Goal: Task Accomplishment & Management: Use online tool/utility

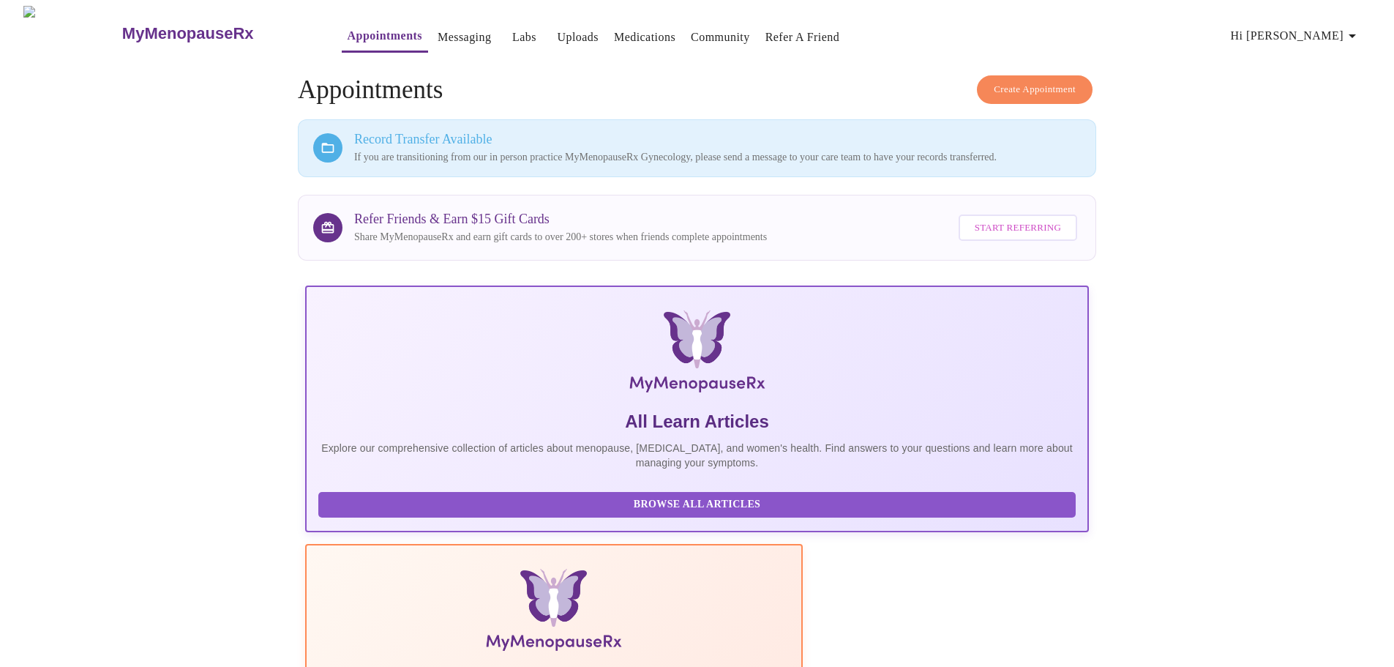
scroll to position [210, 0]
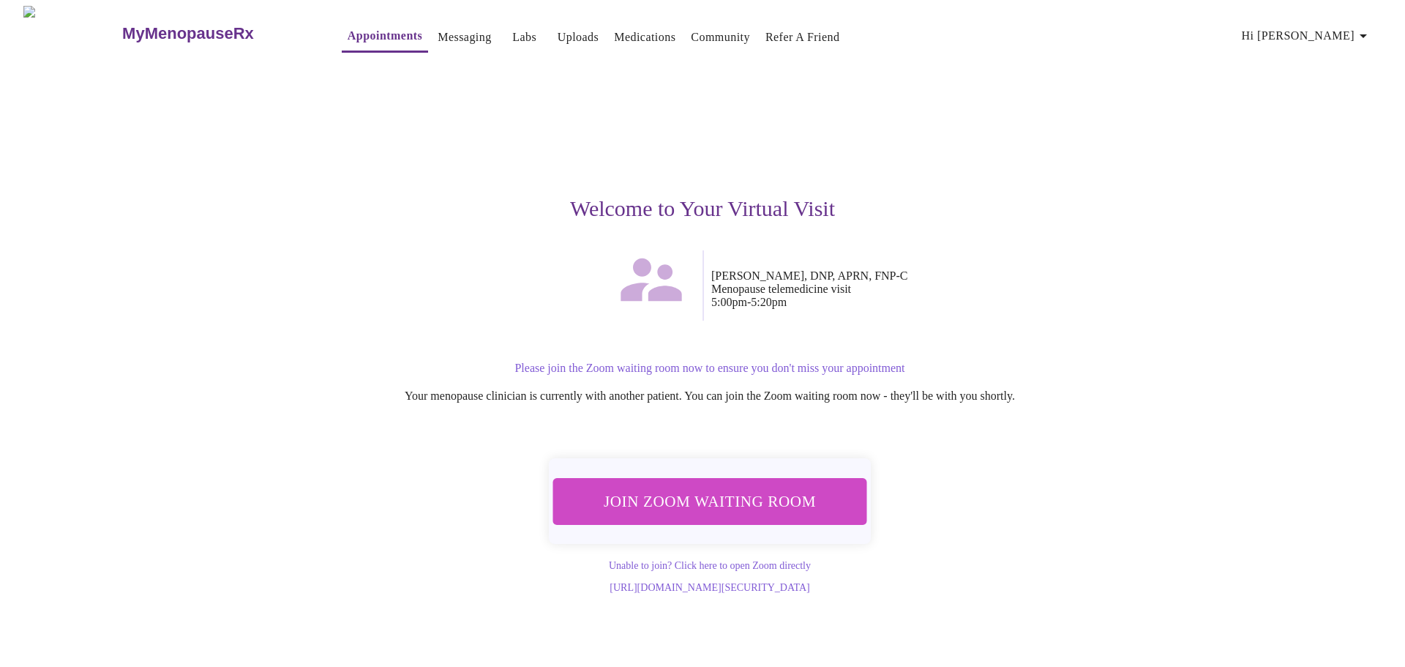
click at [761, 487] on span "Join Zoom Waiting Room" at bounding box center [709, 500] width 275 height 27
drag, startPoint x: 915, startPoint y: 590, endPoint x: 501, endPoint y: 585, distance: 414.2
click at [501, 585] on div "[URL][DOMAIN_NAME][SECURITY_DATA]" at bounding box center [709, 586] width 887 height 13
copy link "[URL][DOMAIN_NAME][SECURITY_DATA]"
click at [644, 586] on link "[URL][DOMAIN_NAME][SECURITY_DATA]" at bounding box center [710, 587] width 200 height 11
